Goal: Transaction & Acquisition: Purchase product/service

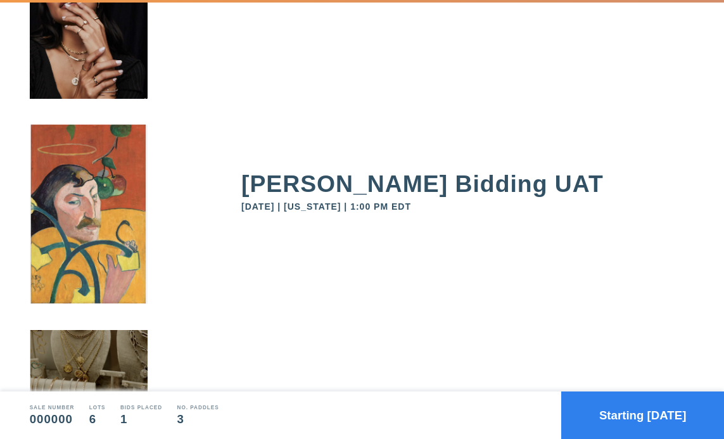
click at [639, 408] on button "Starting in 561 days" at bounding box center [642, 416] width 163 height 48
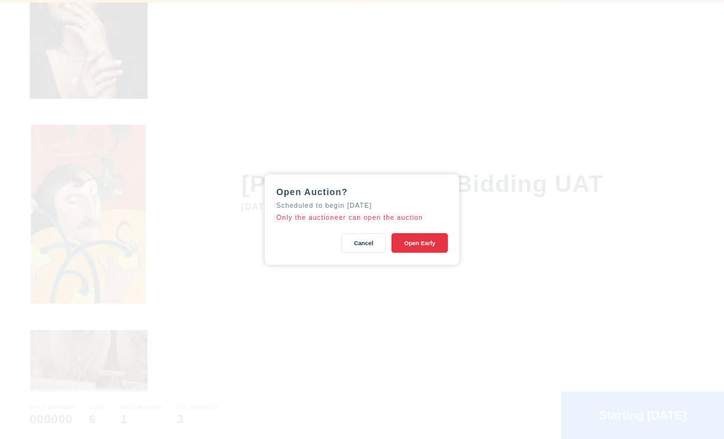
click at [428, 246] on button "Open Early" at bounding box center [420, 243] width 56 height 20
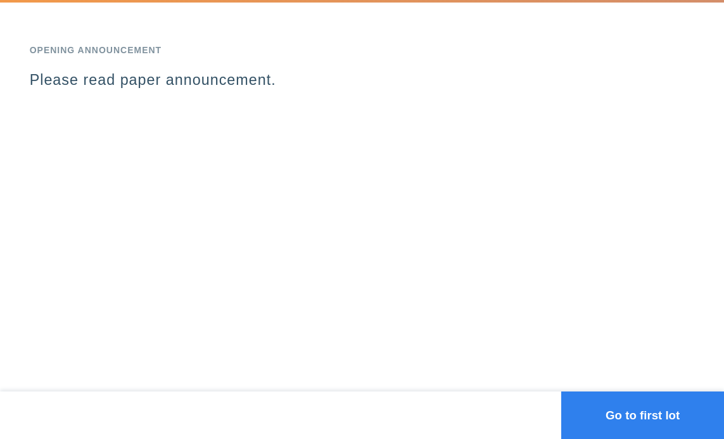
click at [640, 407] on button "Go to first lot" at bounding box center [642, 416] width 163 height 48
